Goal: Check status: Check status

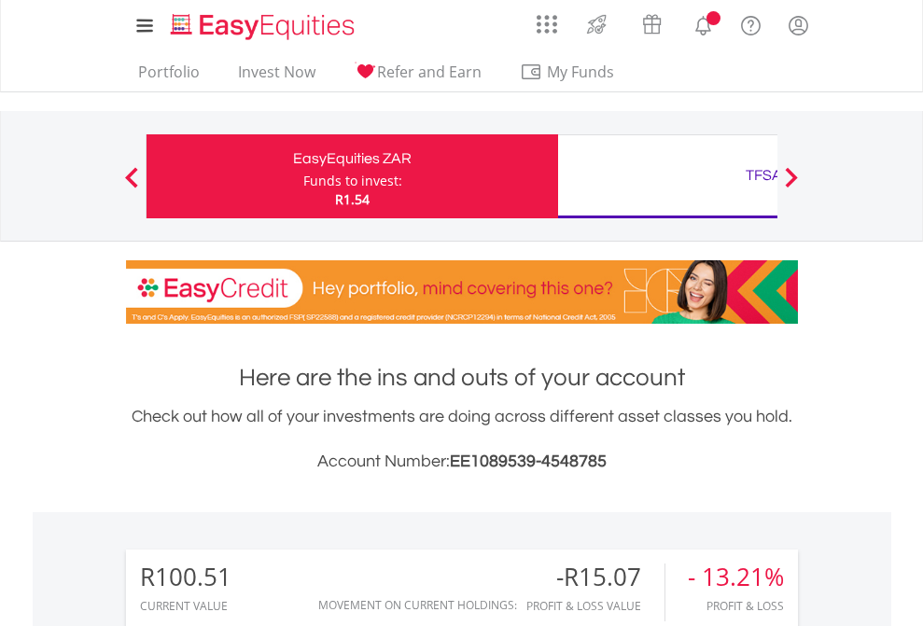
scroll to position [179, 293]
click at [303, 176] on div "Funds to invest:" at bounding box center [352, 181] width 99 height 19
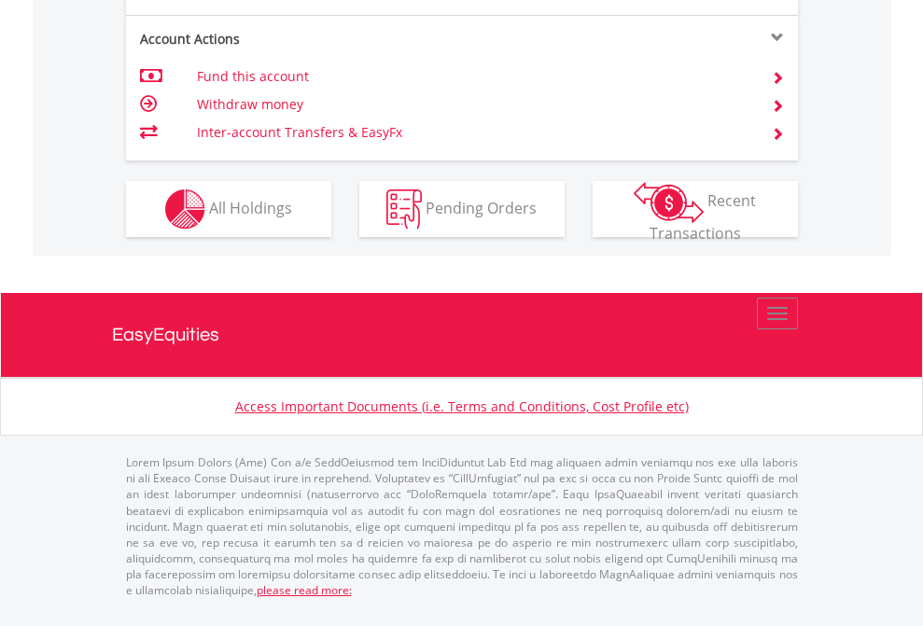
scroll to position [1752, 0]
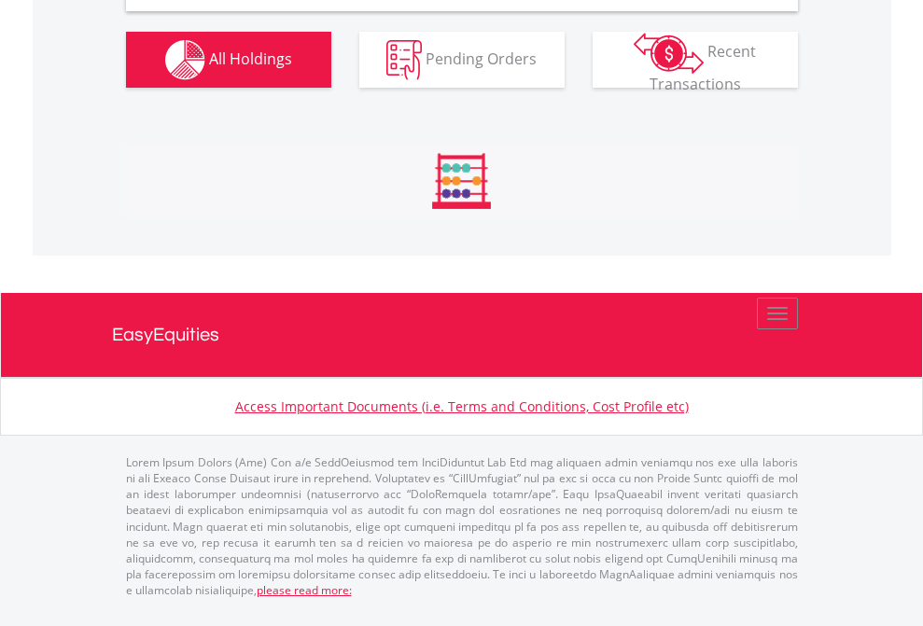
scroll to position [1804, 0]
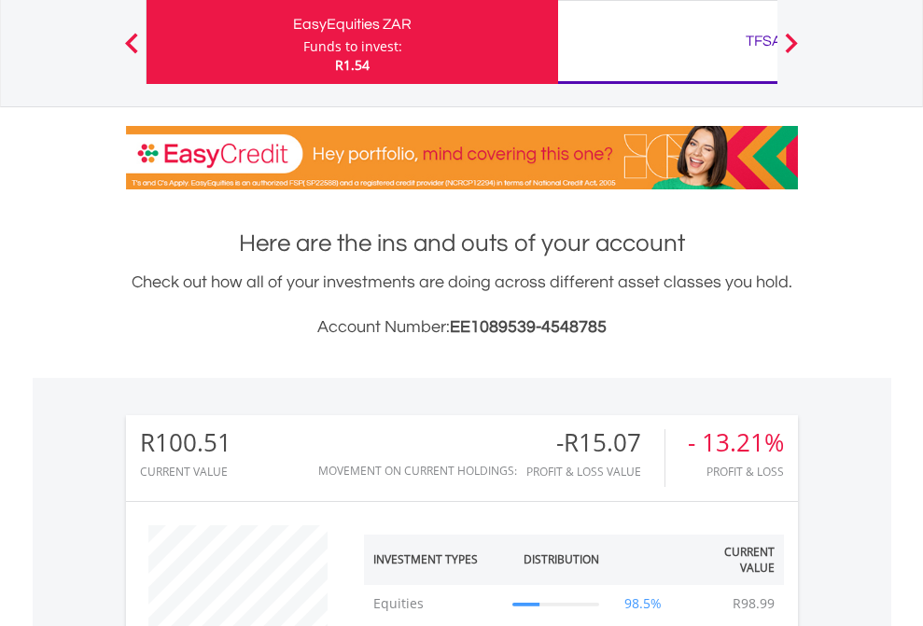
scroll to position [179, 293]
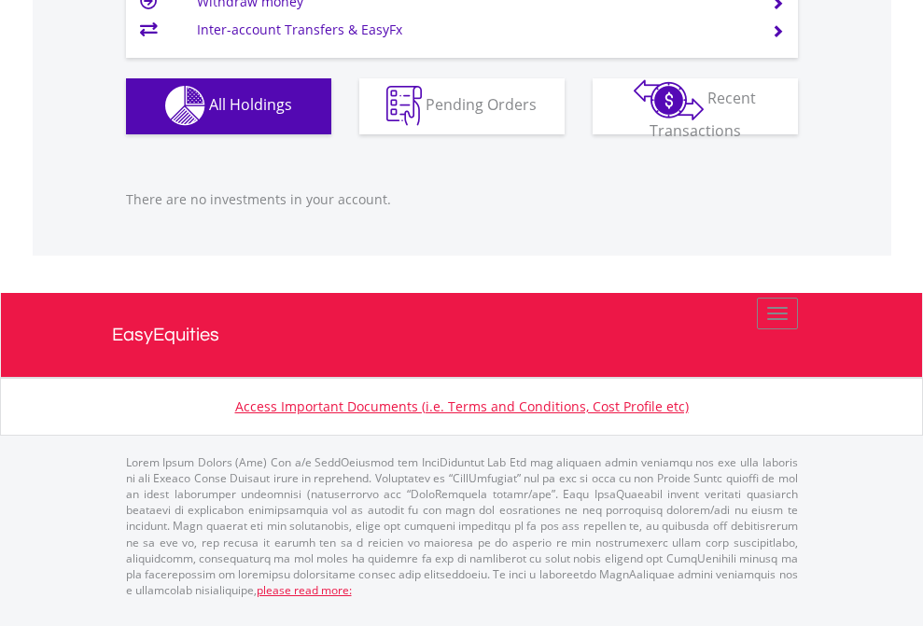
scroll to position [1848, 0]
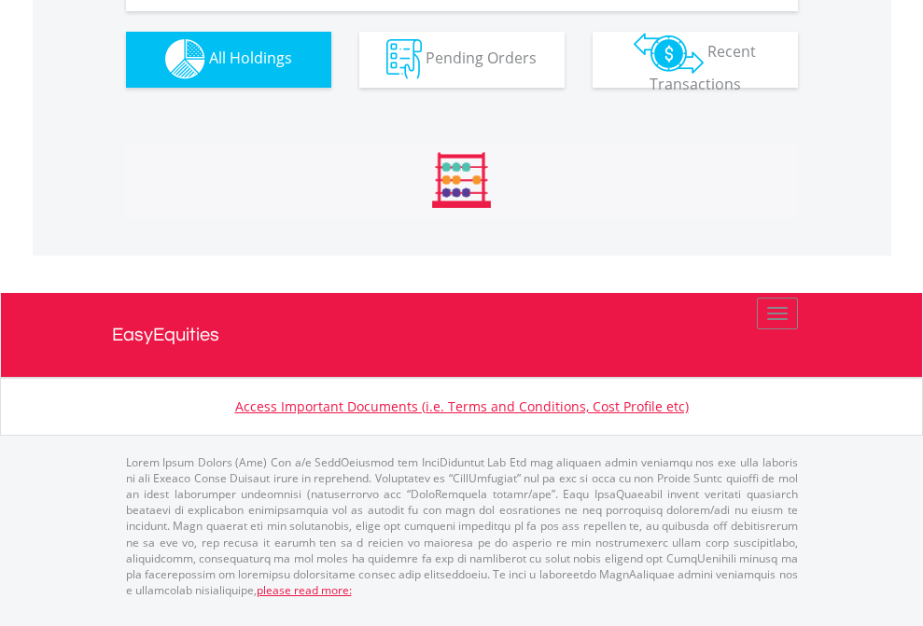
scroll to position [1848, 0]
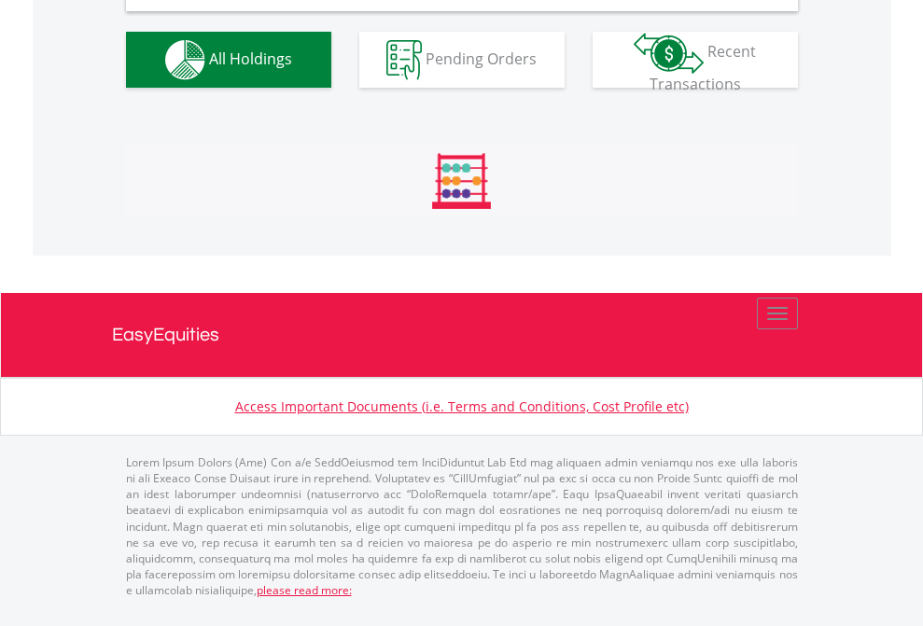
scroll to position [1804, 0]
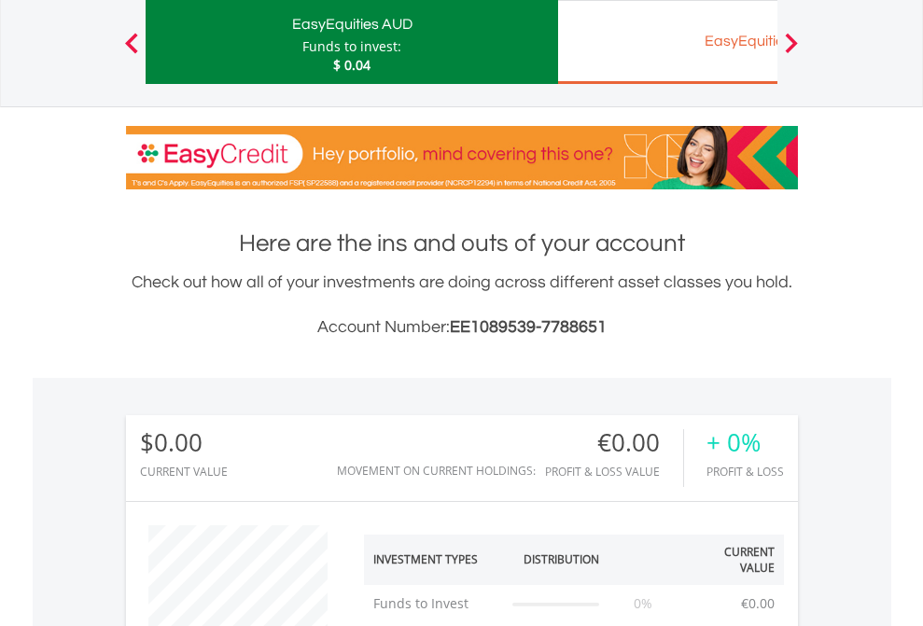
scroll to position [179, 293]
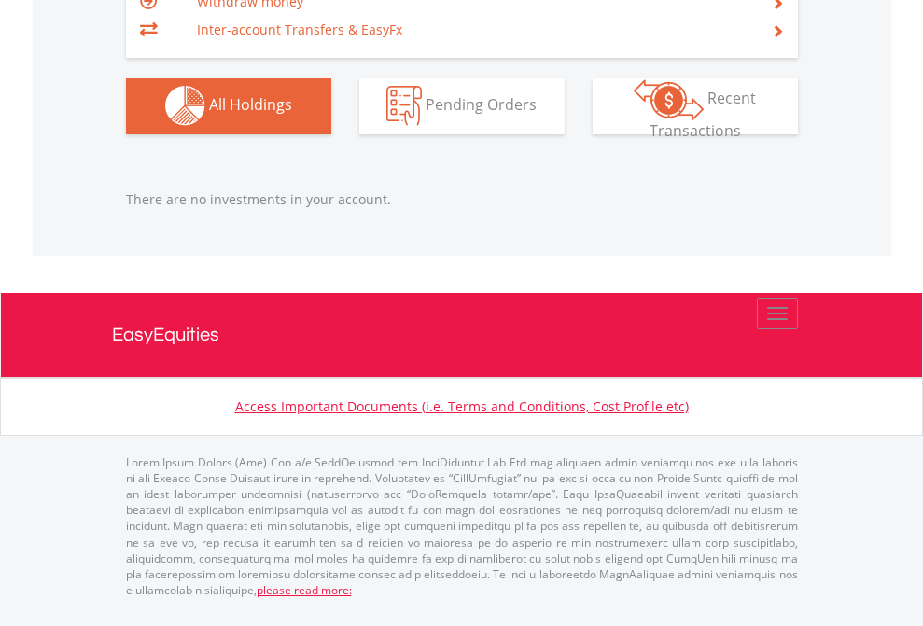
scroll to position [134, 0]
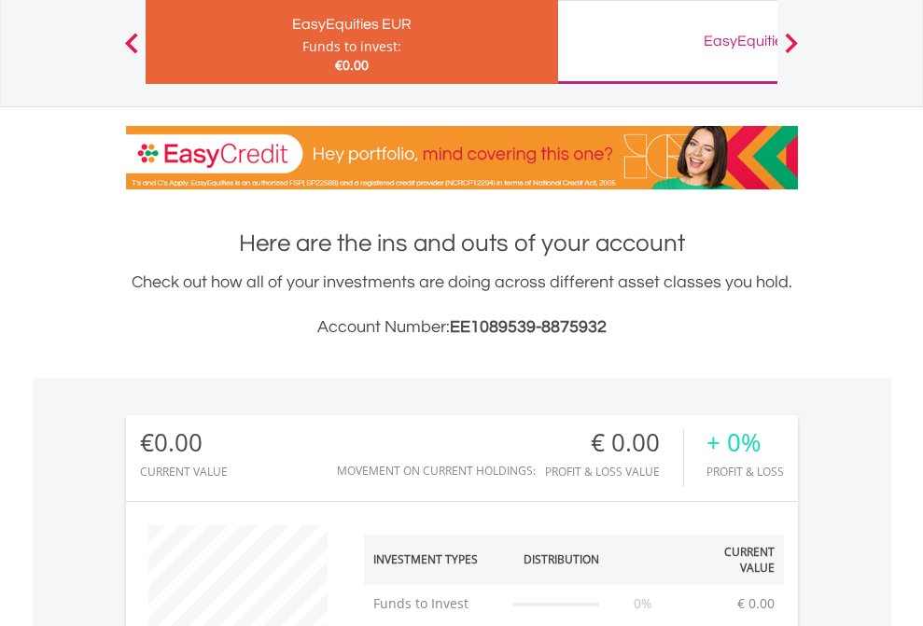
click at [667, 42] on div "EasyEquities GBP" at bounding box center [763, 41] width 389 height 26
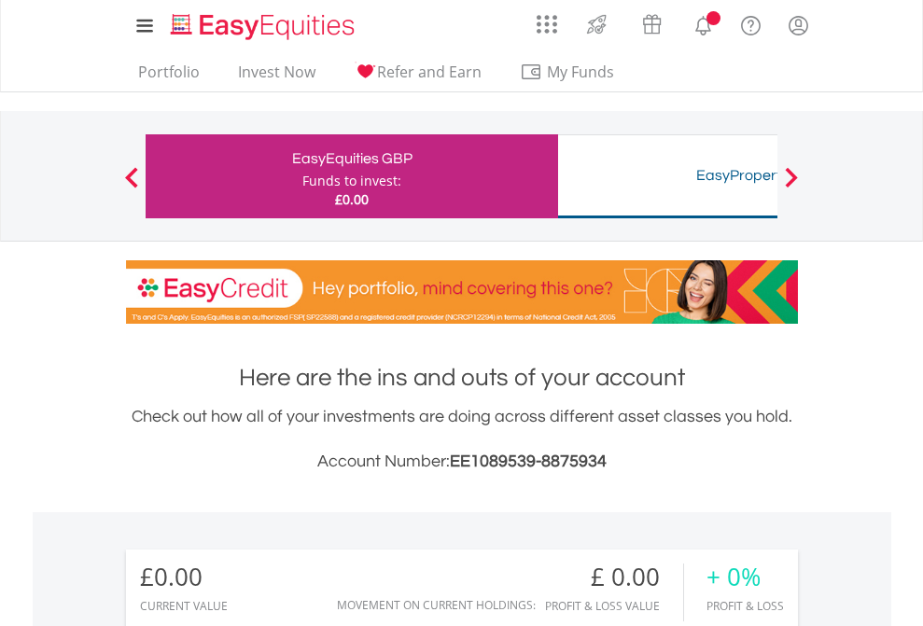
scroll to position [1387, 0]
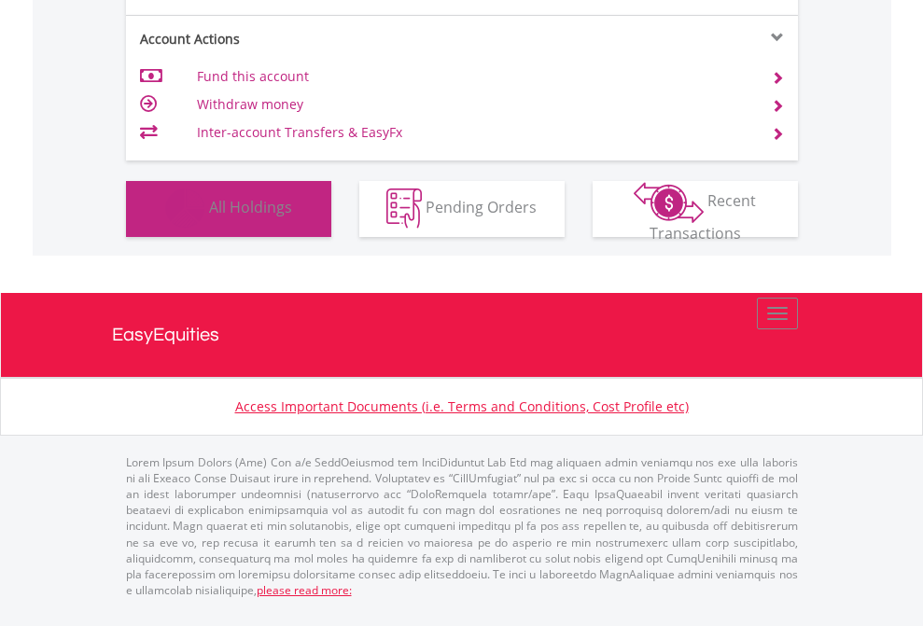
click at [209, 217] on span "All Holdings" at bounding box center [250, 207] width 83 height 21
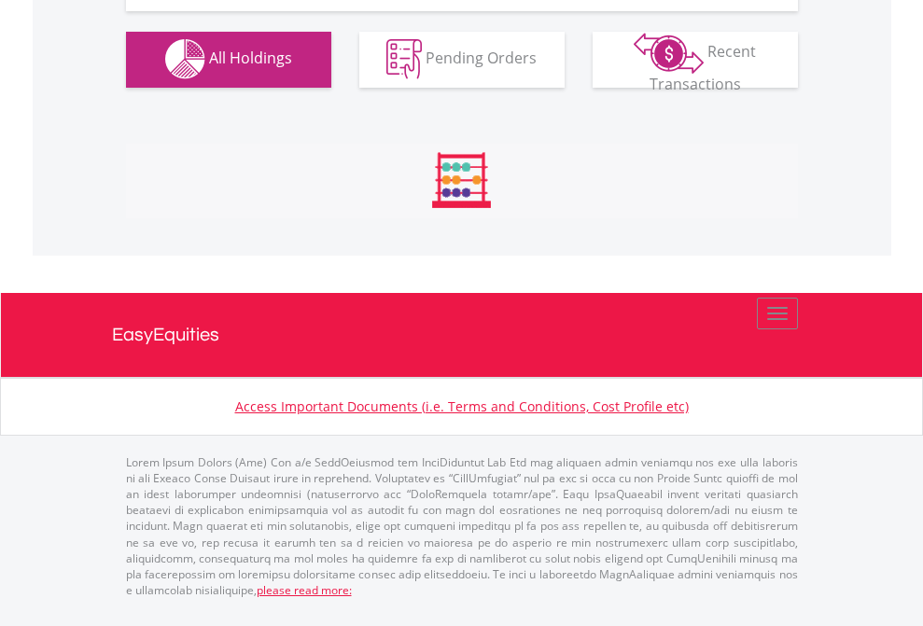
scroll to position [1848, 0]
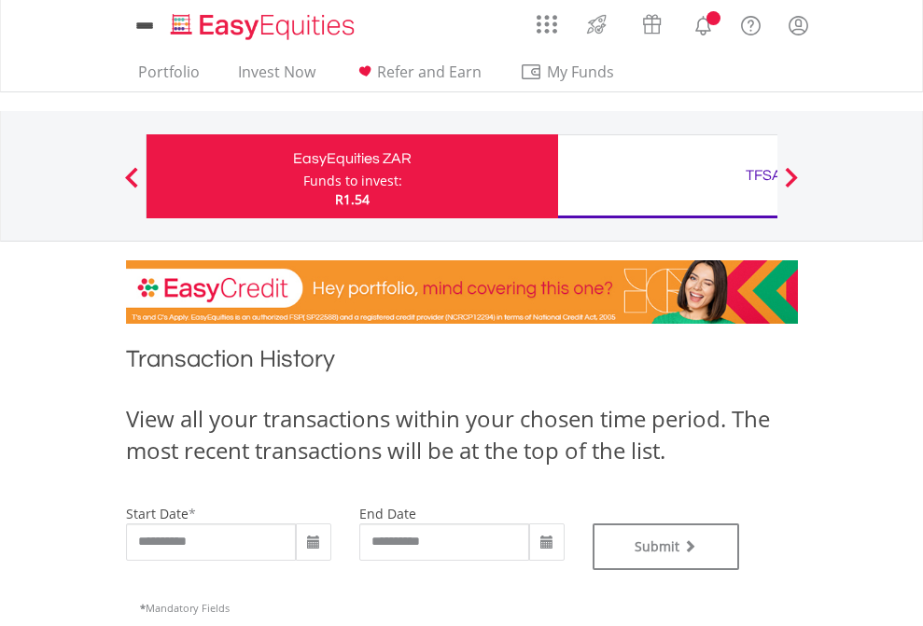
type input "**********"
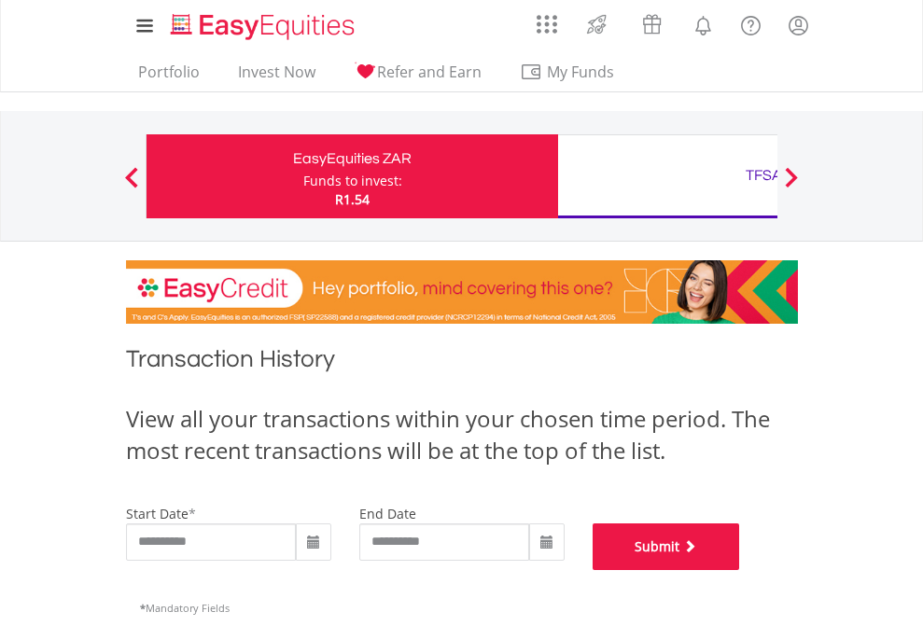
click at [740, 570] on button "Submit" at bounding box center [666, 547] width 147 height 47
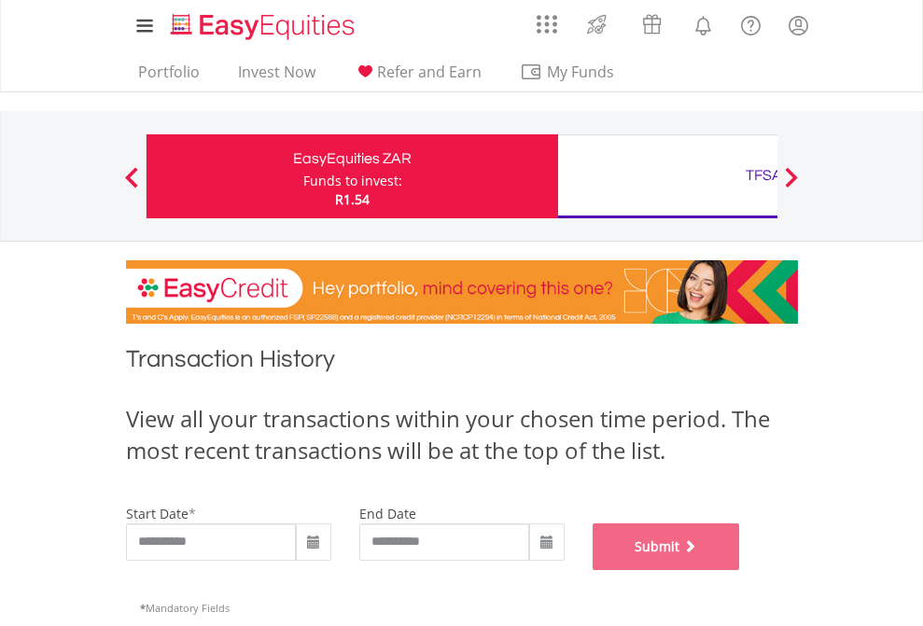
scroll to position [757, 0]
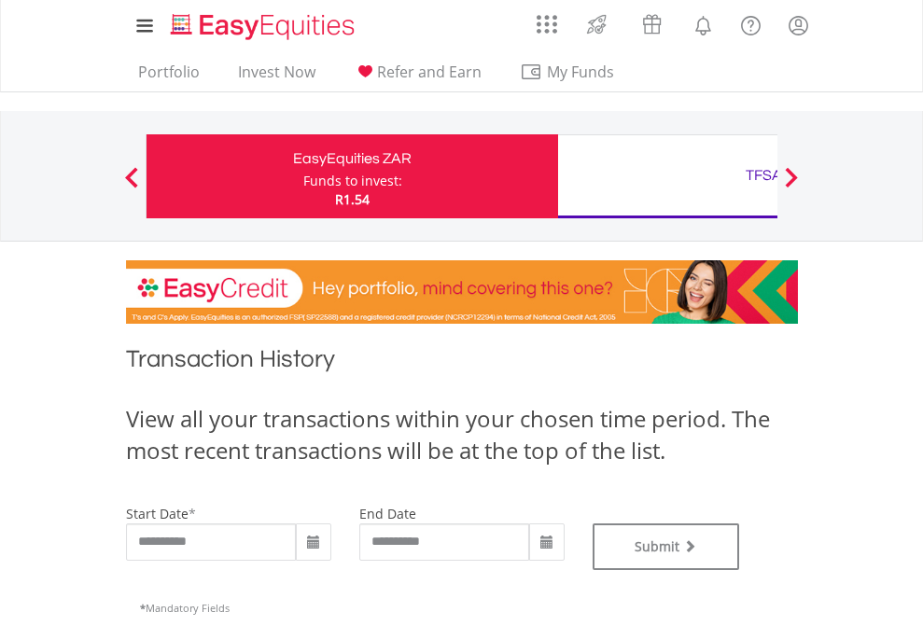
click at [667, 176] on div "TFSA" at bounding box center [763, 175] width 389 height 26
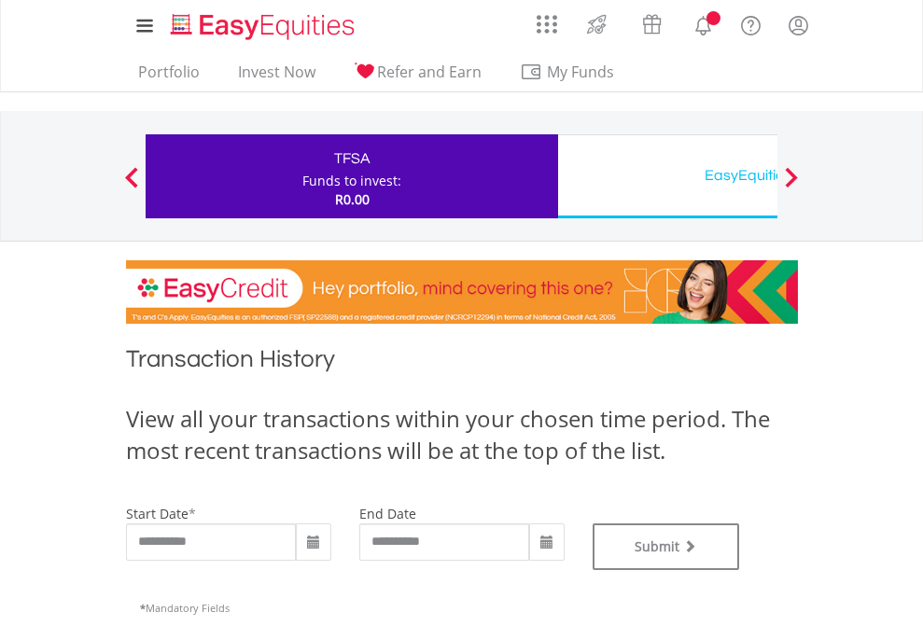
type input "**********"
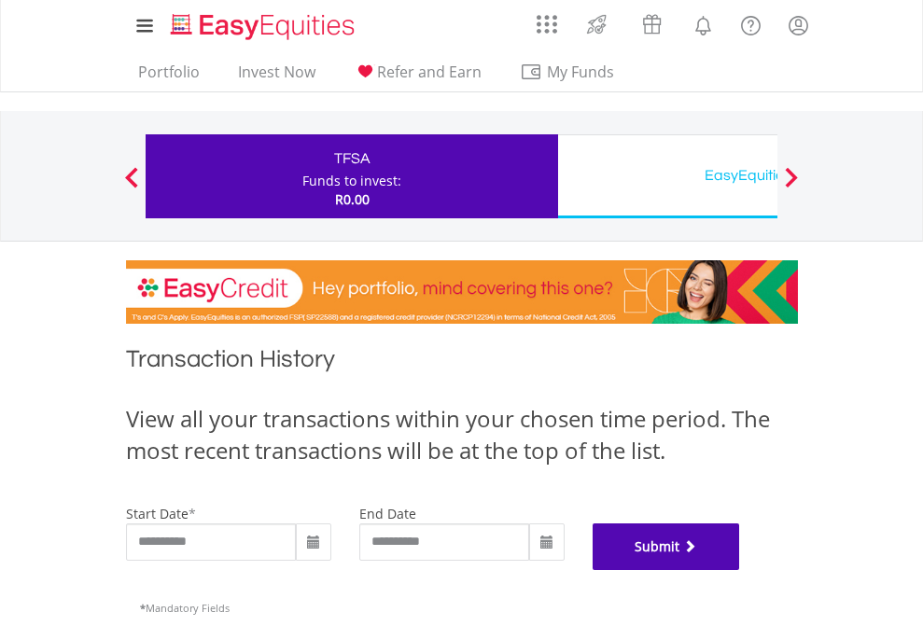
click at [740, 570] on button "Submit" at bounding box center [666, 547] width 147 height 47
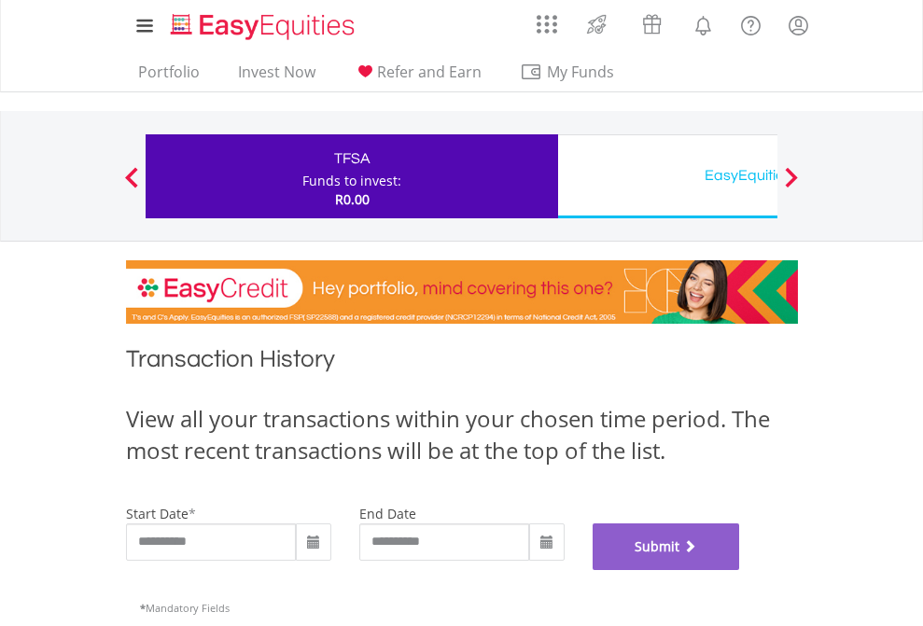
scroll to position [757, 0]
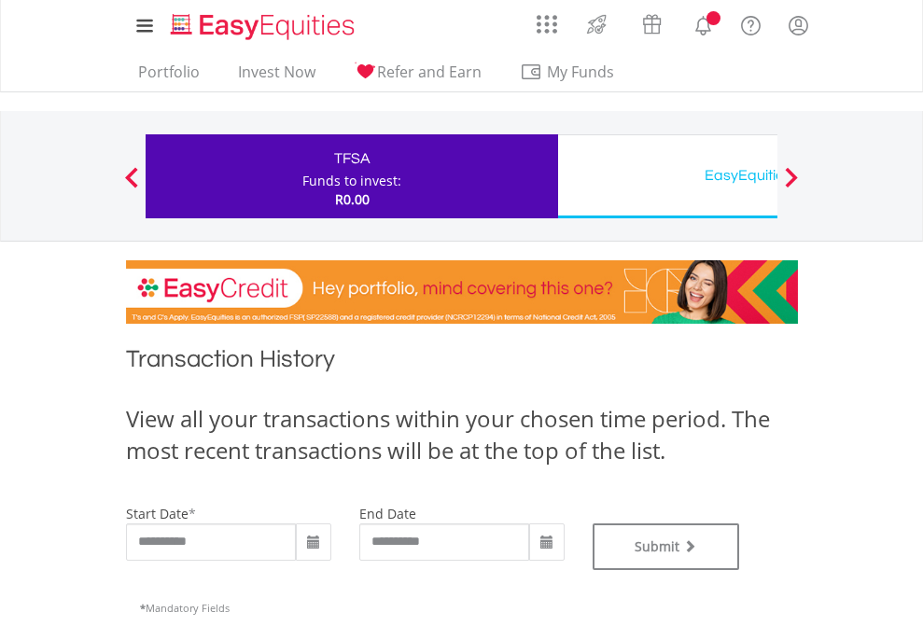
click at [667, 176] on div "EasyEquities USD" at bounding box center [763, 175] width 389 height 26
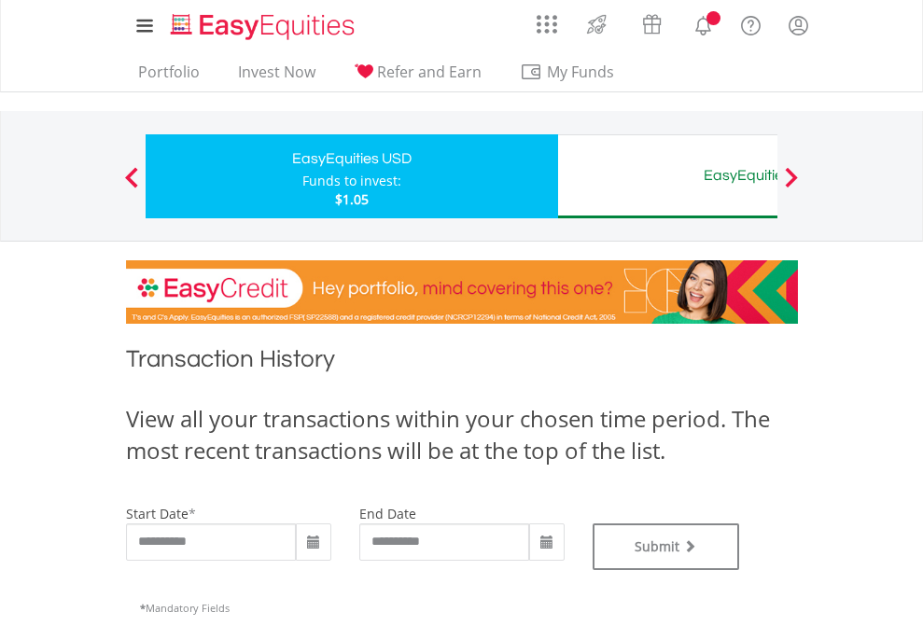
type input "**********"
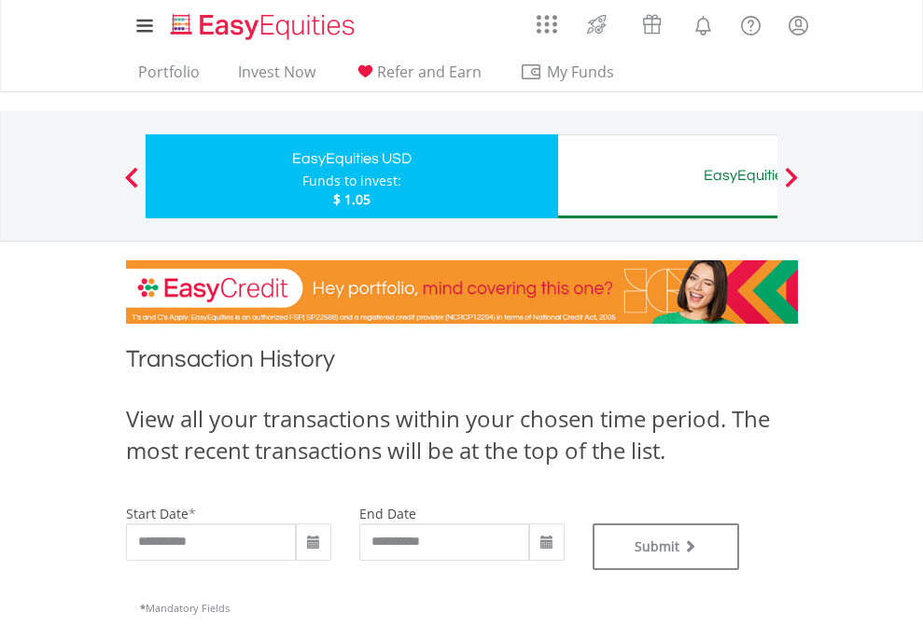
click at [667, 176] on div "EasyEquities AUD" at bounding box center [763, 175] width 389 height 26
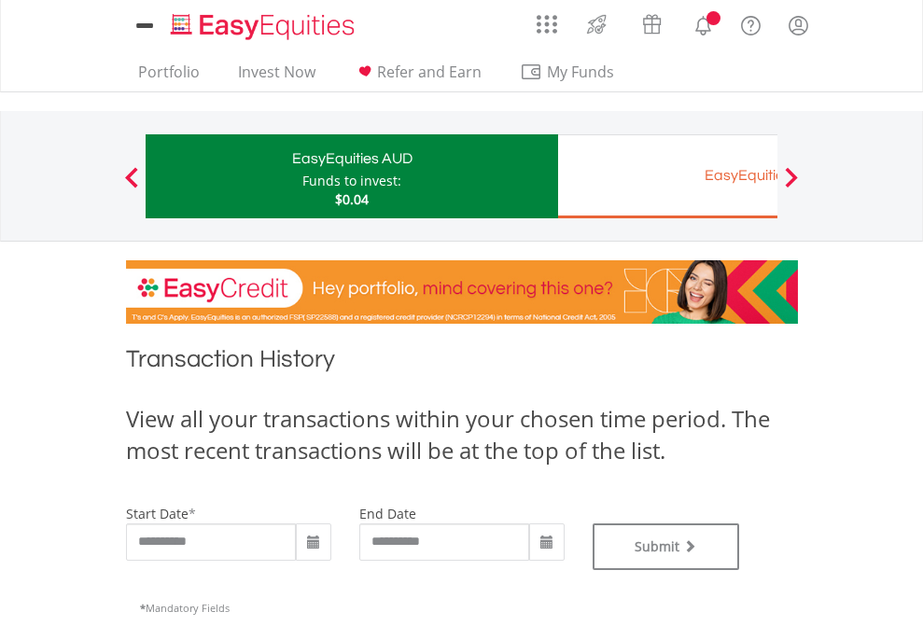
type input "**********"
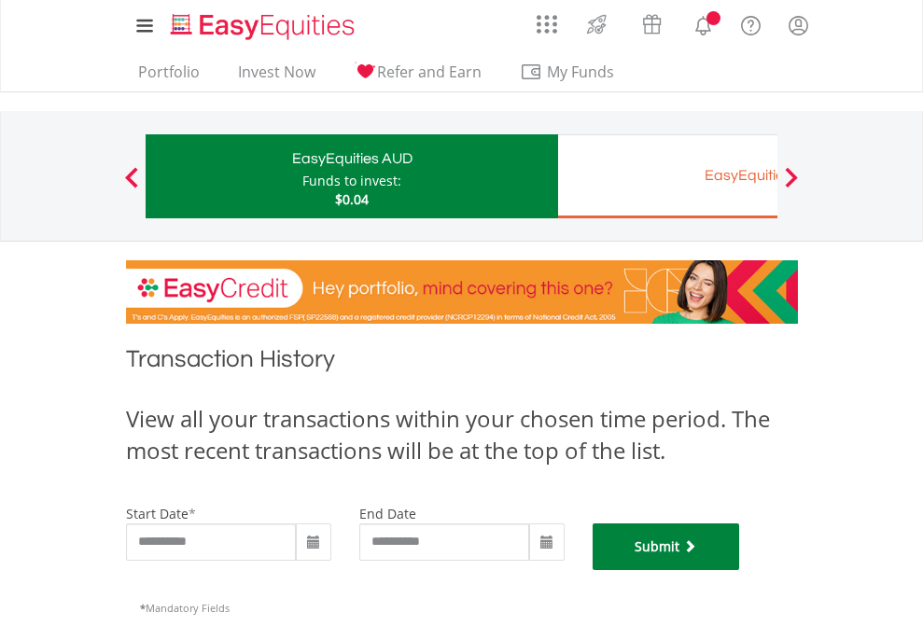
click at [740, 570] on button "Submit" at bounding box center [666, 547] width 147 height 47
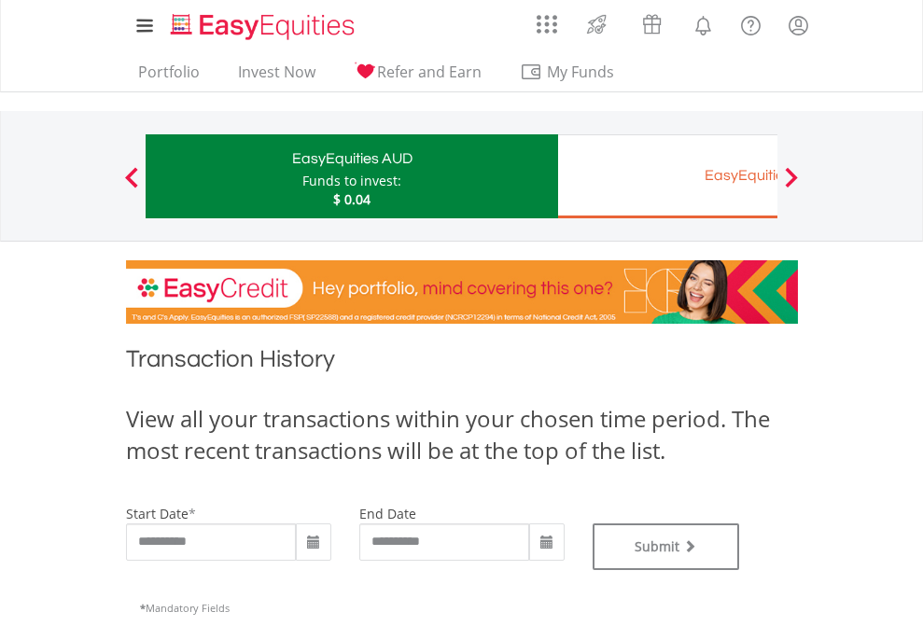
click at [667, 176] on div "EasyEquities EUR" at bounding box center [763, 175] width 389 height 26
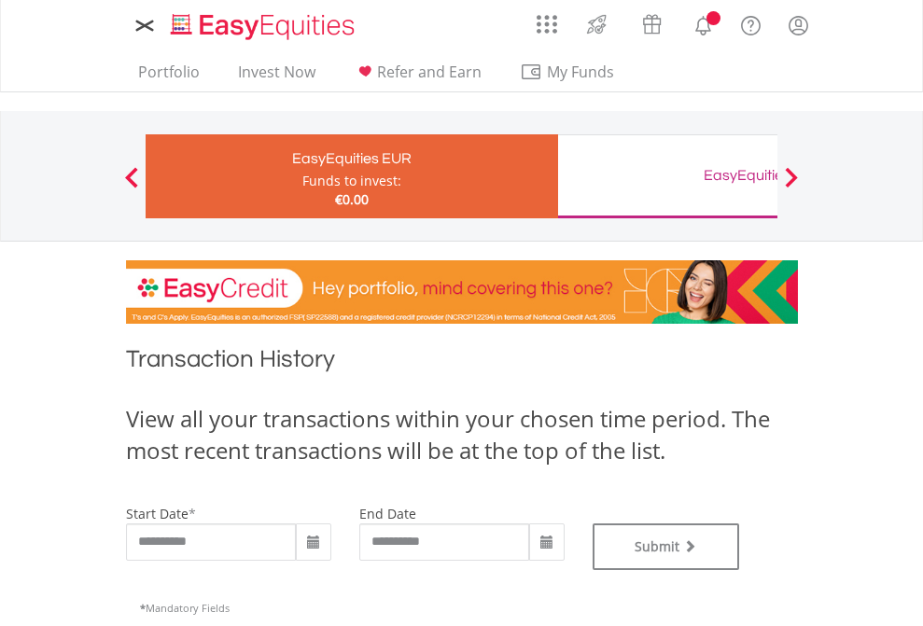
type input "**********"
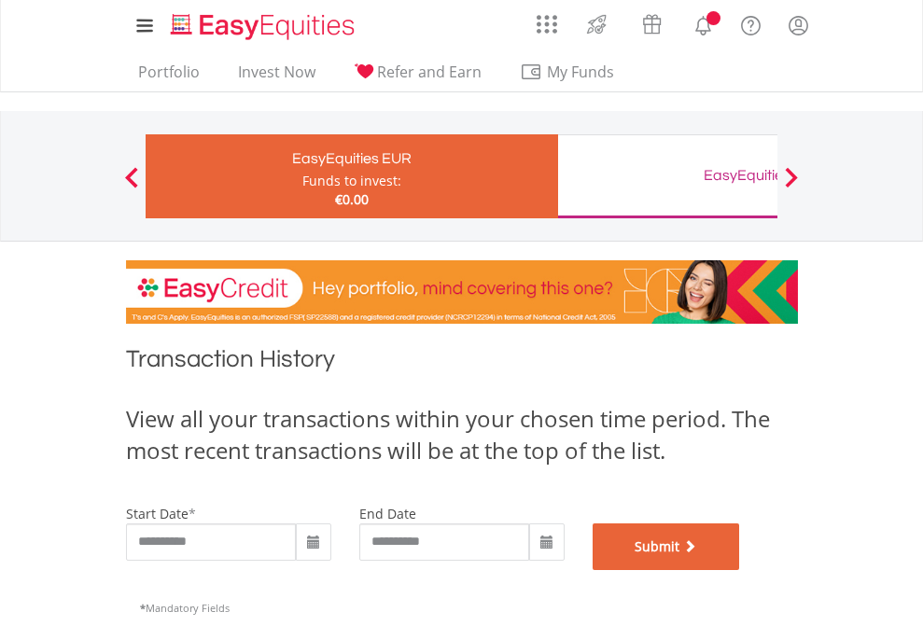
click at [740, 570] on button "Submit" at bounding box center [666, 547] width 147 height 47
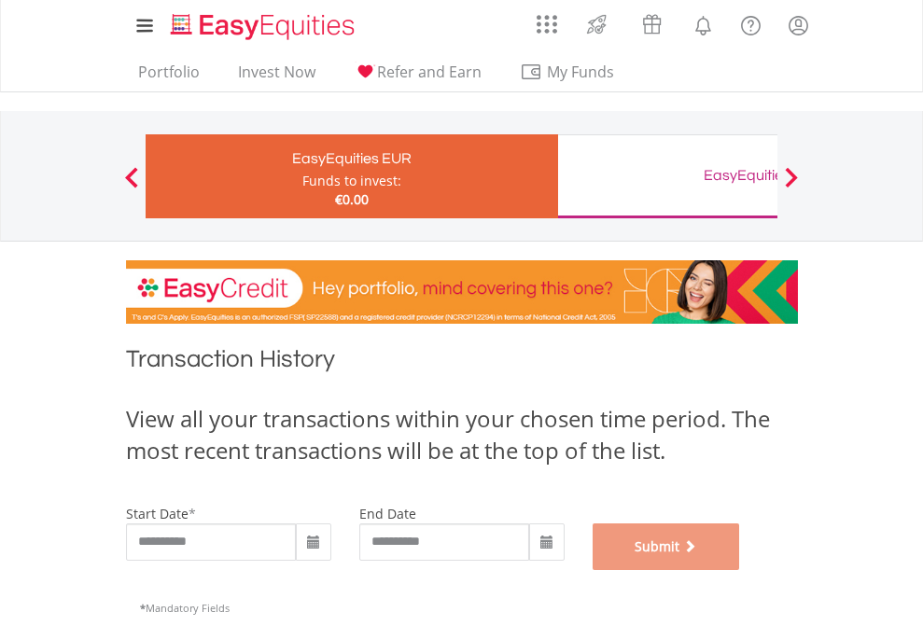
scroll to position [757, 0]
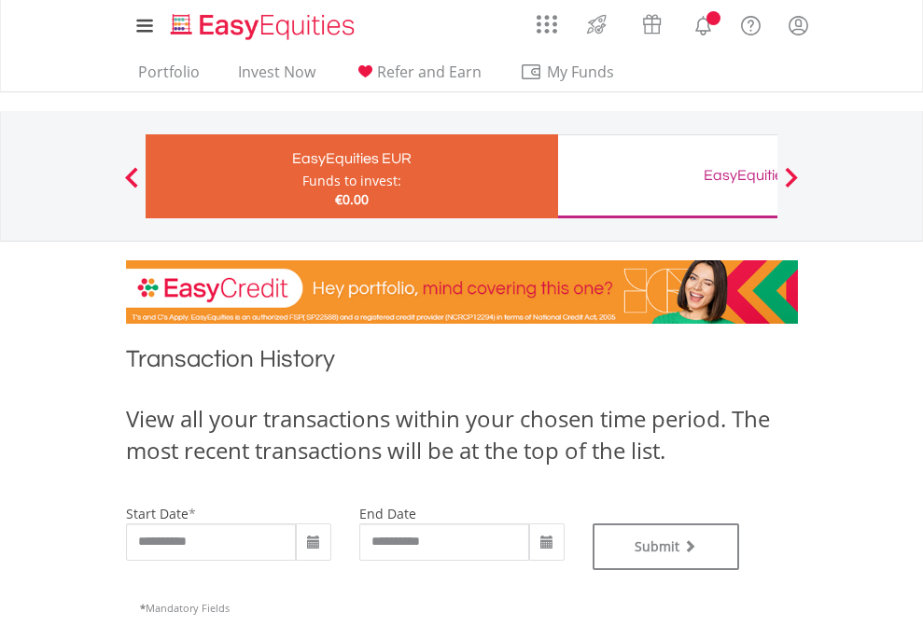
click at [667, 176] on div "EasyEquities GBP" at bounding box center [763, 175] width 389 height 26
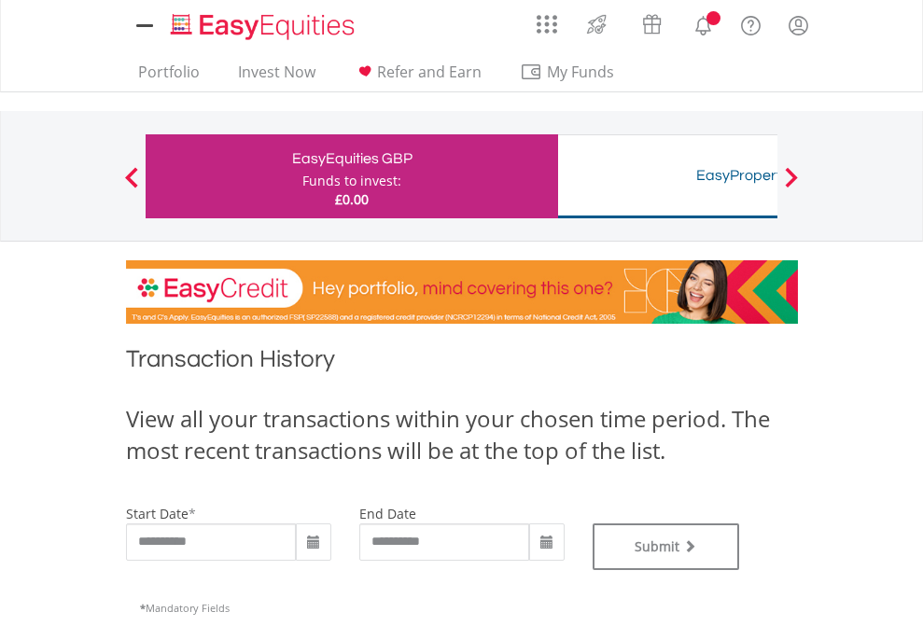
type input "**********"
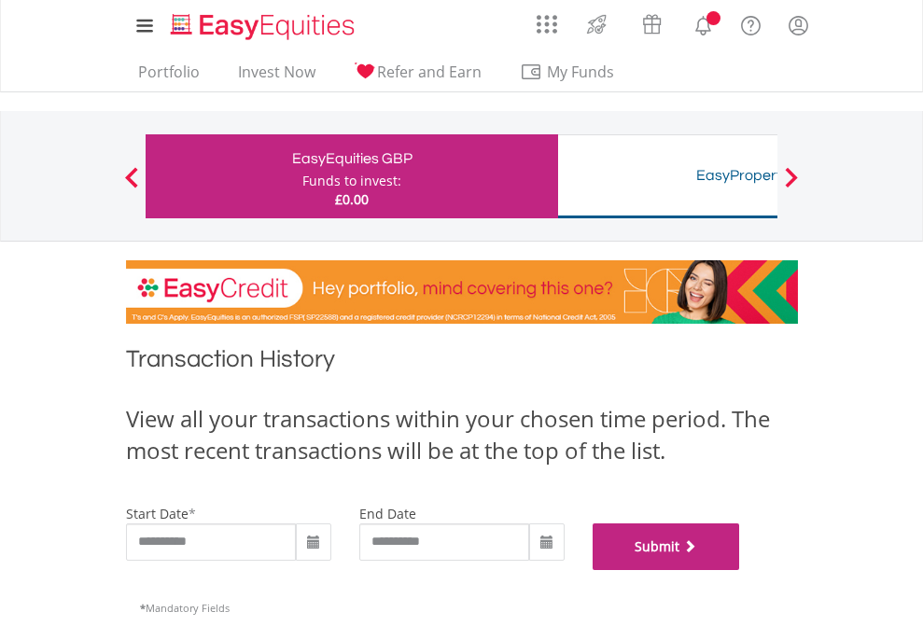
click at [740, 570] on button "Submit" at bounding box center [666, 547] width 147 height 47
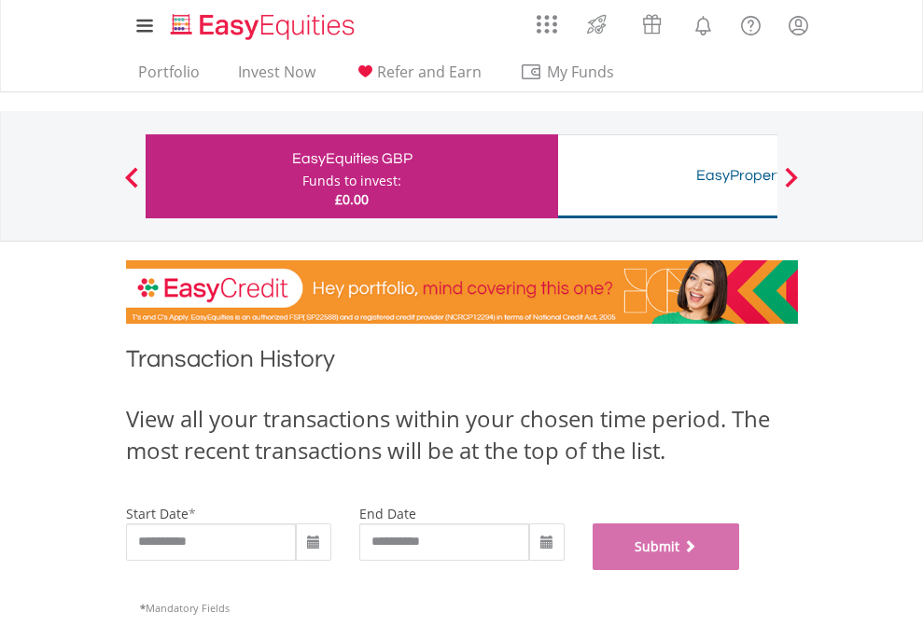
scroll to position [757, 0]
